Goal: Transaction & Acquisition: Purchase product/service

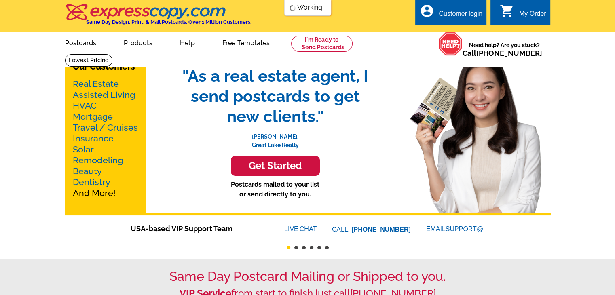
click at [89, 45] on link "Postcards" at bounding box center [80, 42] width 57 height 19
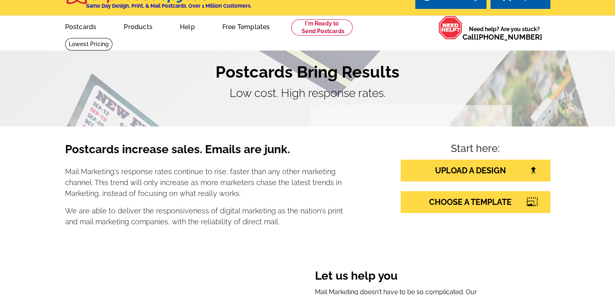
scroll to position [12, 0]
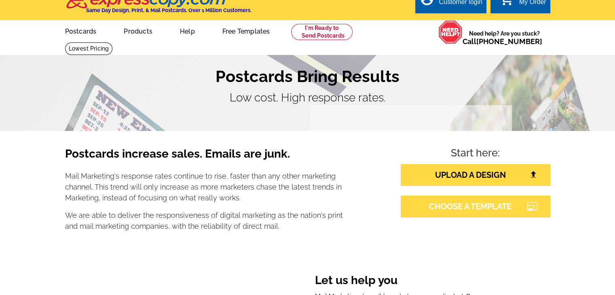
click at [473, 210] on link "CHOOSE A TEMPLATE" at bounding box center [476, 207] width 150 height 22
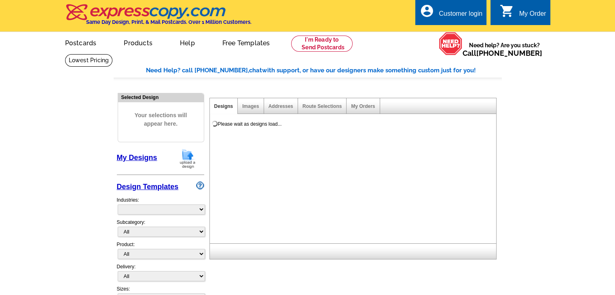
select select "785"
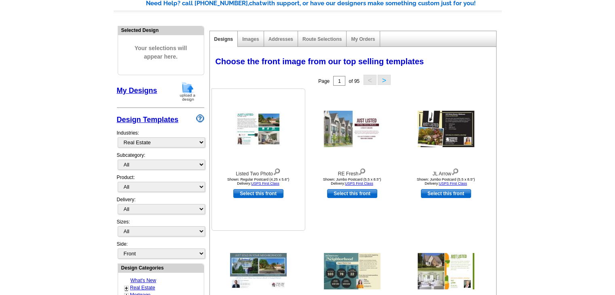
scroll to position [49, 0]
